Goal: Transaction & Acquisition: Purchase product/service

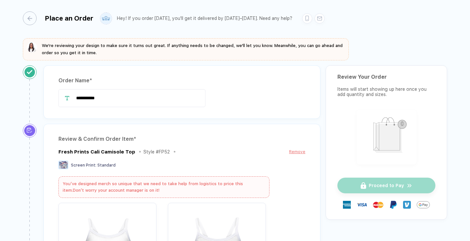
drag, startPoint x: 110, startPoint y: 102, endPoint x: 57, endPoint y: 96, distance: 53.2
click at [57, 96] on div "**********" at bounding box center [181, 92] width 277 height 54
type input "*"
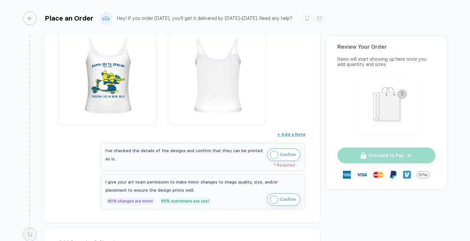
scroll to position [184, 0]
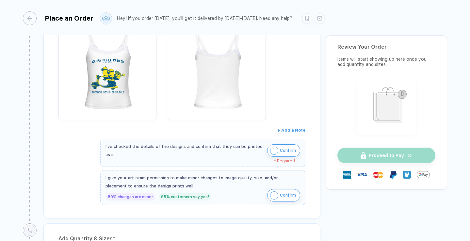
type input "**********"
click at [273, 150] on img "button" at bounding box center [274, 151] width 8 height 8
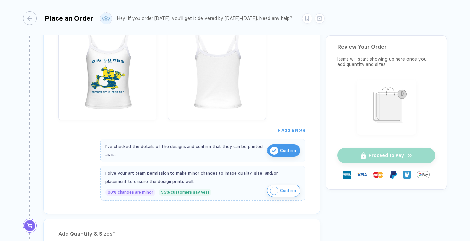
click at [271, 188] on img "button" at bounding box center [274, 191] width 8 height 8
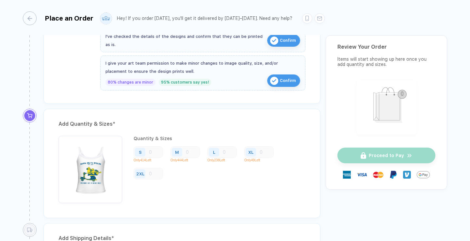
scroll to position [300, 0]
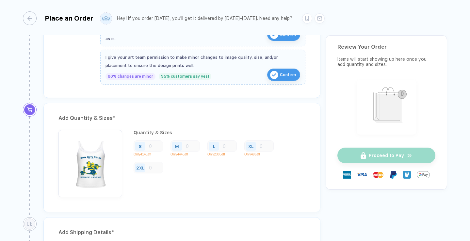
click at [140, 146] on div "S" at bounding box center [140, 146] width 3 height 5
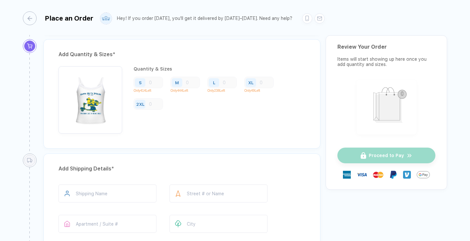
scroll to position [330, 0]
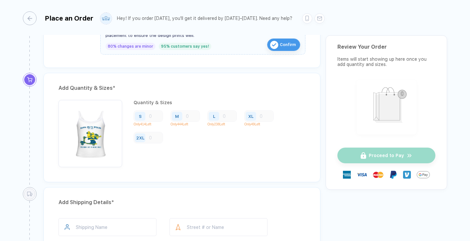
click at [146, 119] on div "S" at bounding box center [141, 115] width 15 height 11
click at [184, 117] on div "M" at bounding box center [177, 115] width 15 height 11
click at [204, 117] on div "M Only 444 Left" at bounding box center [187, 119] width 34 height 19
click at [226, 117] on div "L" at bounding box center [221, 115] width 29 height 11
click at [240, 117] on div "L Only 238 Left" at bounding box center [224, 119] width 34 height 19
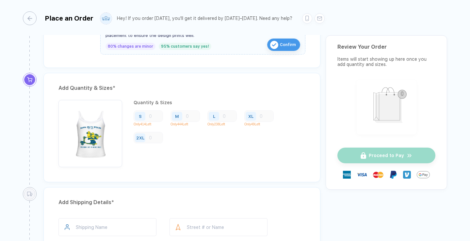
click at [240, 117] on div "L Only 238 Left" at bounding box center [224, 119] width 34 height 19
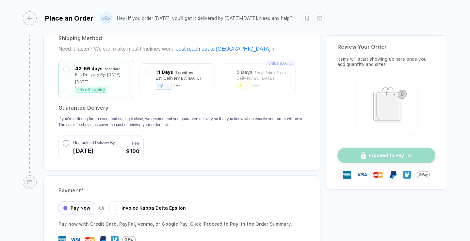
scroll to position [606, 0]
click at [202, 81] on div "11 Days Expedited Est. Delivery By: [DATE] -- Total" at bounding box center [176, 77] width 65 height 21
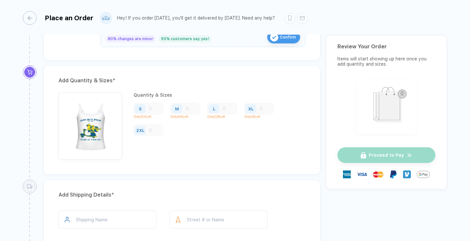
scroll to position [335, 0]
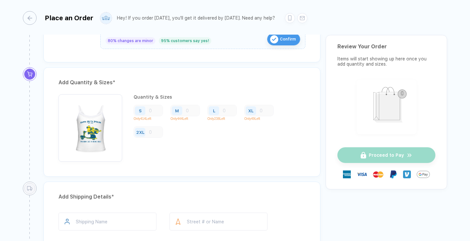
click at [152, 110] on div "S" at bounding box center [148, 110] width 29 height 11
click at [142, 112] on div "S" at bounding box center [140, 110] width 10 height 9
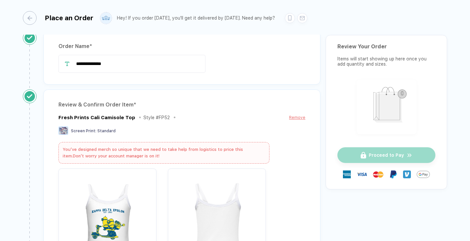
scroll to position [0, 0]
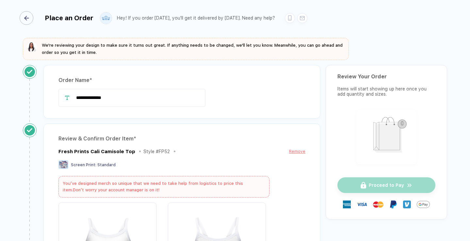
click at [29, 19] on icon "button" at bounding box center [26, 18] width 5 height 5
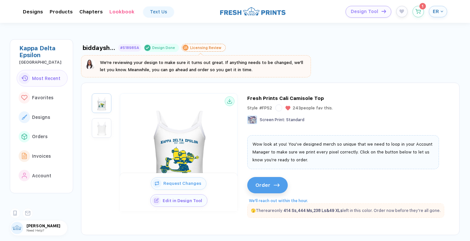
click at [181, 152] on img at bounding box center [178, 149] width 104 height 104
click at [197, 202] on button "Edit in Design Tool" at bounding box center [178, 199] width 57 height 12
